Goal: Book appointment/travel/reservation

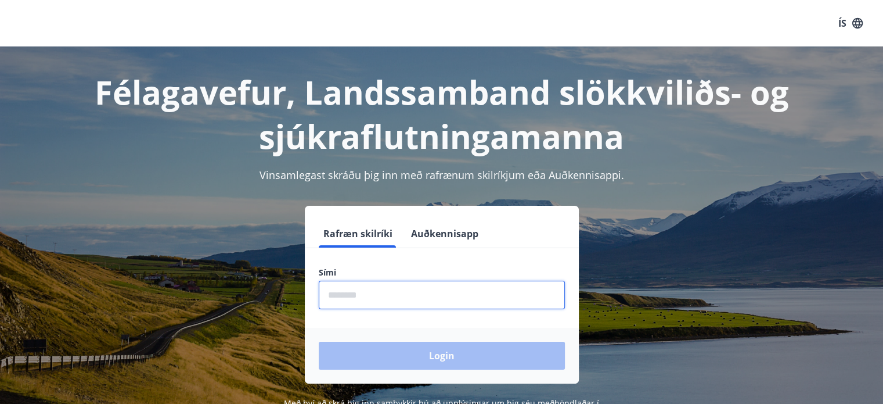
click at [408, 291] on input "phone" at bounding box center [442, 295] width 246 height 28
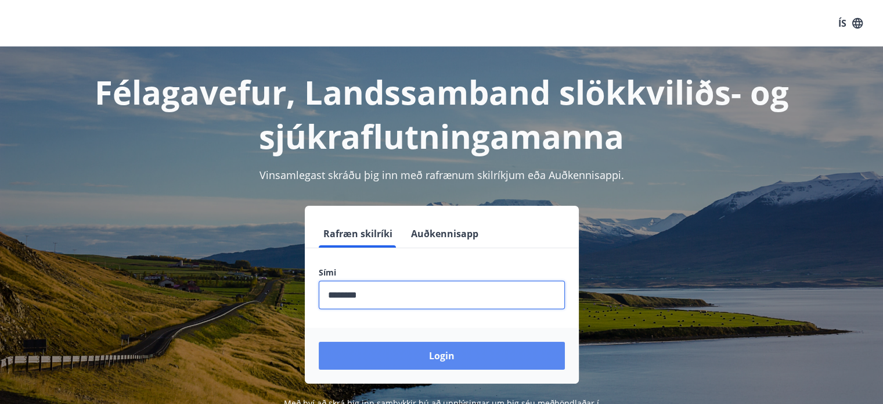
type input "********"
click at [408, 357] on button "Login" at bounding box center [442, 355] width 246 height 28
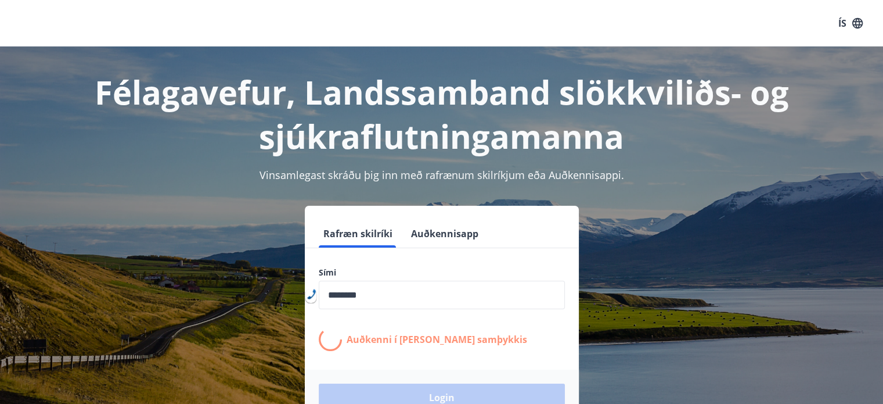
click at [408, 357] on form "Rafræn skilríki Auðkennisapp Sími ​ Auðkenni í [PERSON_NAME] samþykkis Login" at bounding box center [442, 323] width 274 height 206
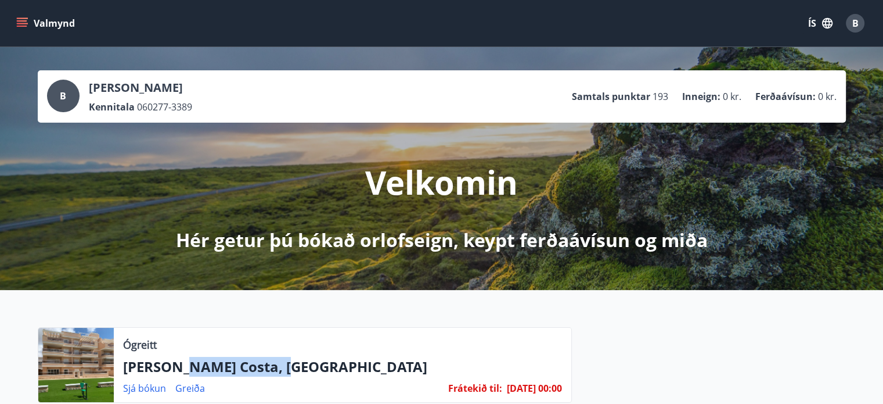
drag, startPoint x: 181, startPoint y: 366, endPoint x: 279, endPoint y: 363, distance: 97.6
click at [279, 363] on p "Spánn - Orihuela Costa, Alicante" at bounding box center [342, 367] width 439 height 20
copy p "Orihuela Costa"
click at [306, 269] on div "B Bjarni Ingimarsson Kennitala 060277-3389 Samtals punktar 193 Inneign : 0 kr. …" at bounding box center [441, 168] width 883 height 243
